Goal: Information Seeking & Learning: Learn about a topic

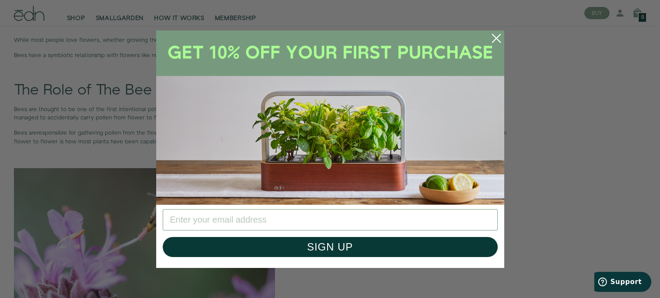
click at [505, 38] on circle "Close dialog" at bounding box center [496, 38] width 19 height 19
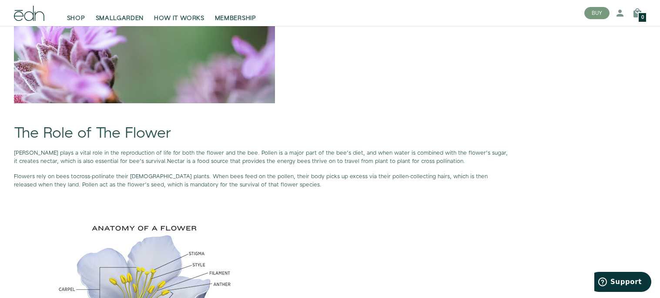
scroll to position [805, 0]
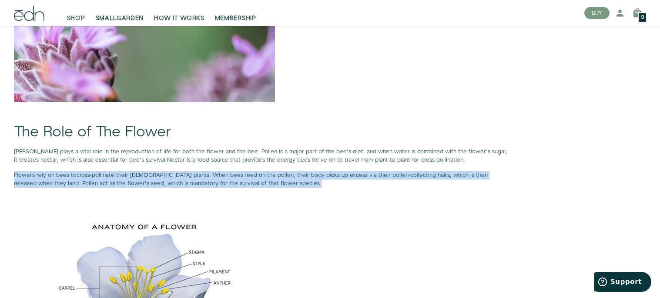
drag, startPoint x: 14, startPoint y: 174, endPoint x: 271, endPoint y: 191, distance: 258.0
copy div "Flowers rely on bees to cross-pollinate their female plants . When bees feed on…"
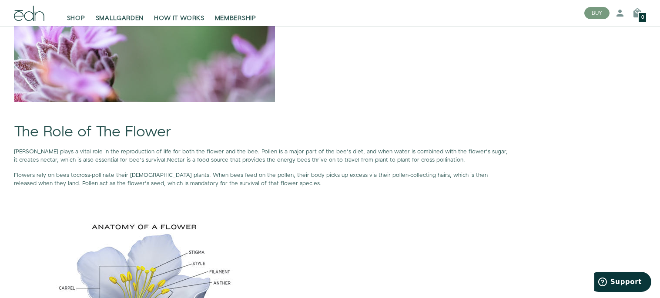
click at [396, 111] on p at bounding box center [262, 113] width 496 height 8
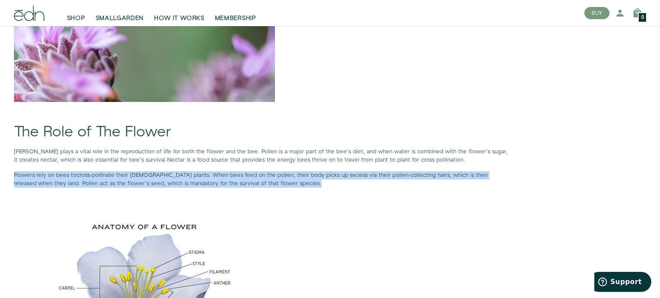
drag, startPoint x: 247, startPoint y: 186, endPoint x: 13, endPoint y: 178, distance: 234.6
copy p "Flowers rely on bees to cross-pollinate their female plants . When bees feed on…"
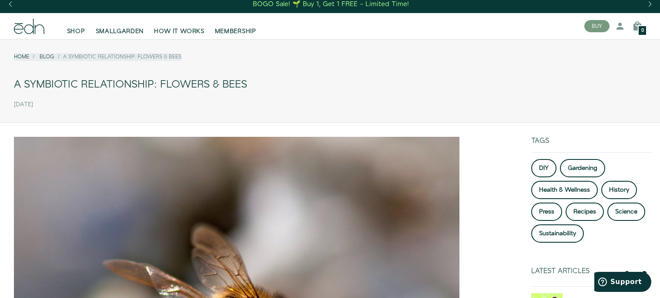
scroll to position [0, 0]
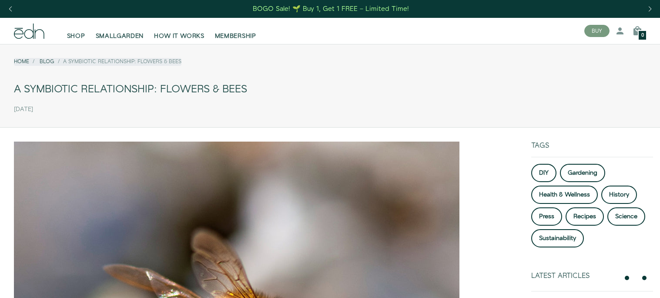
scroll to position [215, 0]
